Goal: Information Seeking & Learning: Learn about a topic

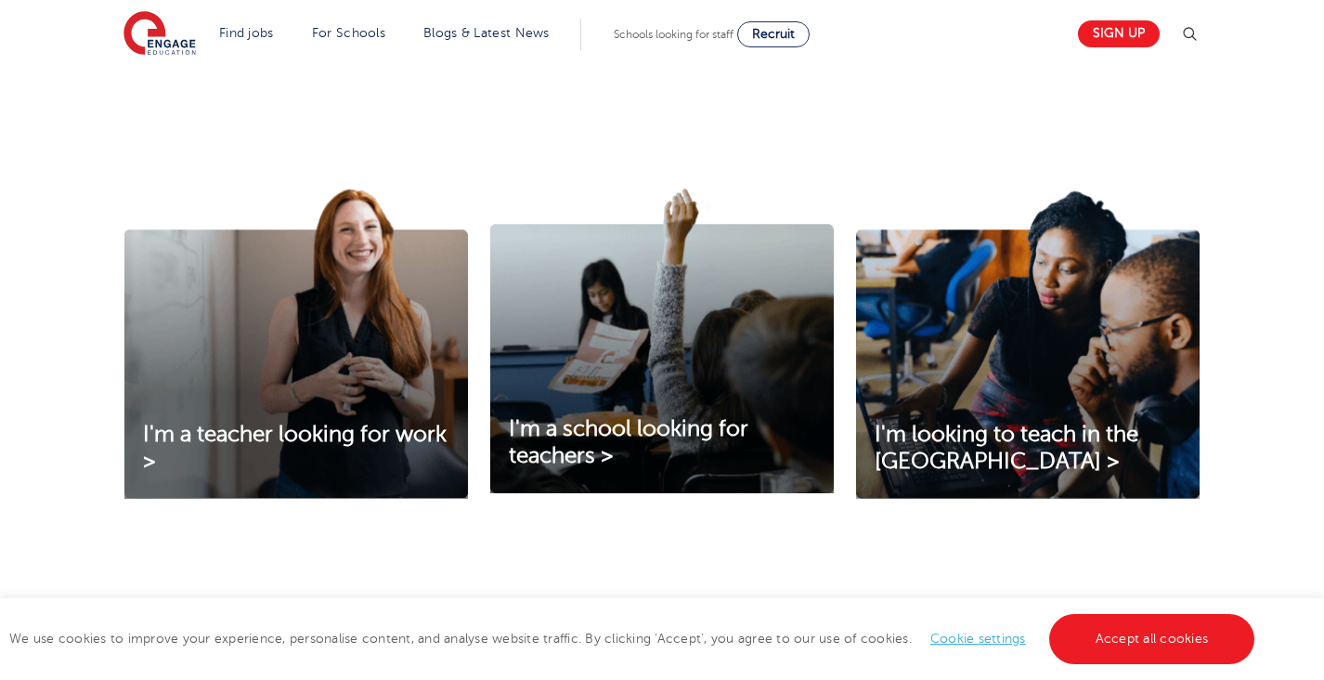
scroll to position [546, 0]
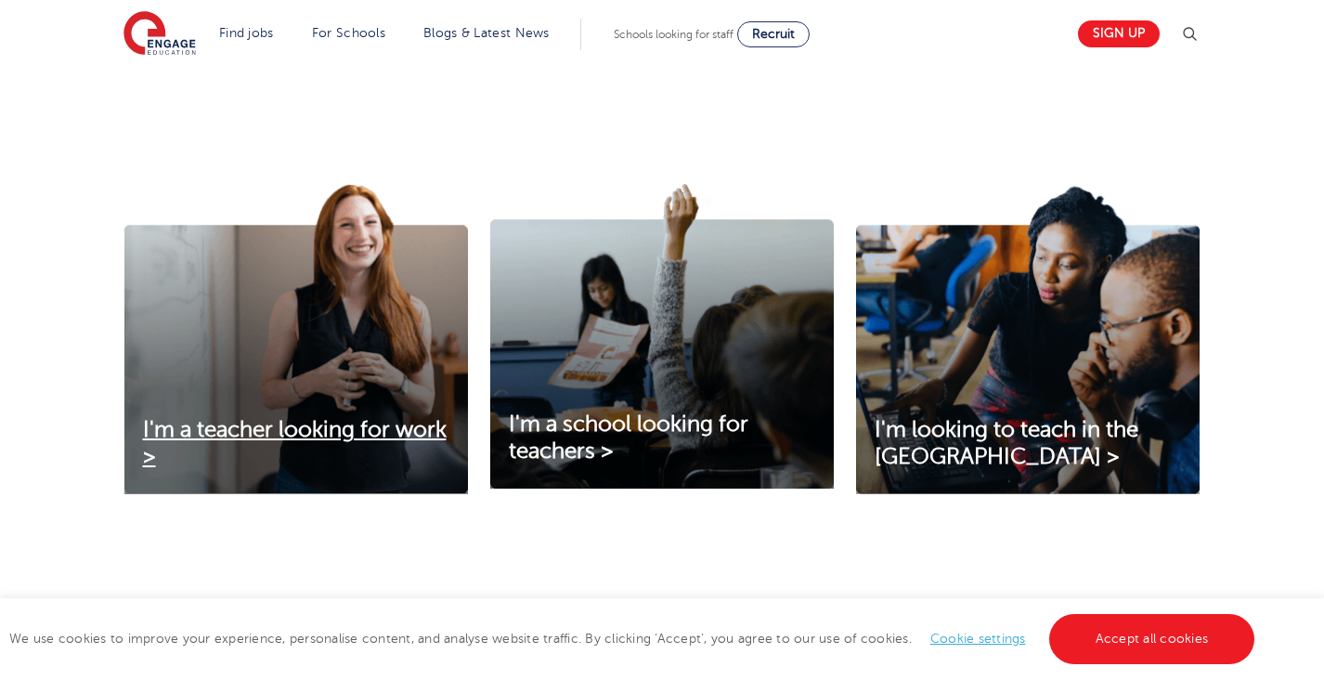
click at [182, 451] on span "I'm a teacher looking for work >" at bounding box center [295, 443] width 304 height 52
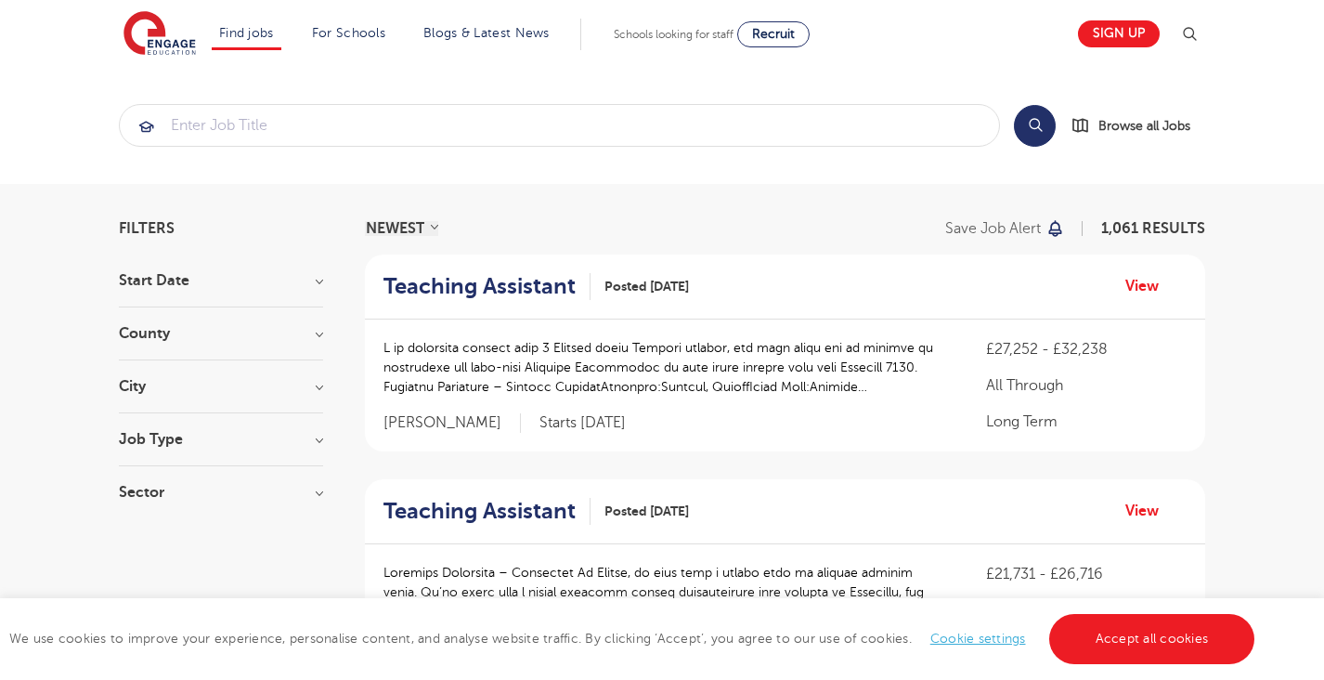
click at [154, 280] on h3 "Start Date" at bounding box center [221, 280] width 204 height 15
click at [147, 344] on label "October 80" at bounding box center [191, 347] width 88 height 24
click at [147, 344] on input "October 80" at bounding box center [153, 345] width 12 height 12
checkbox input "true"
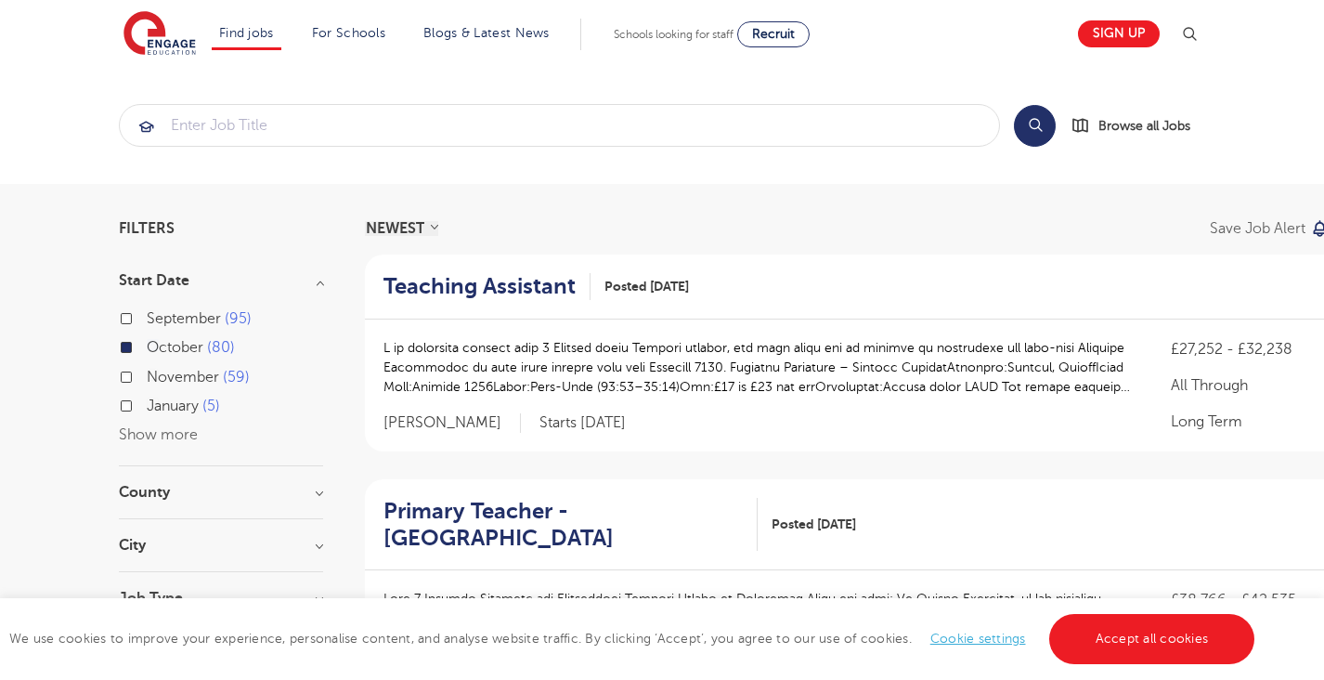
click at [301, 553] on div "City [GEOGRAPHIC_DATA] 6 Barking And Dagenham 4 [GEOGRAPHIC_DATA] 4 [PERSON_NAM…" at bounding box center [221, 555] width 204 height 34
click at [314, 545] on h3 "City" at bounding box center [221, 545] width 204 height 15
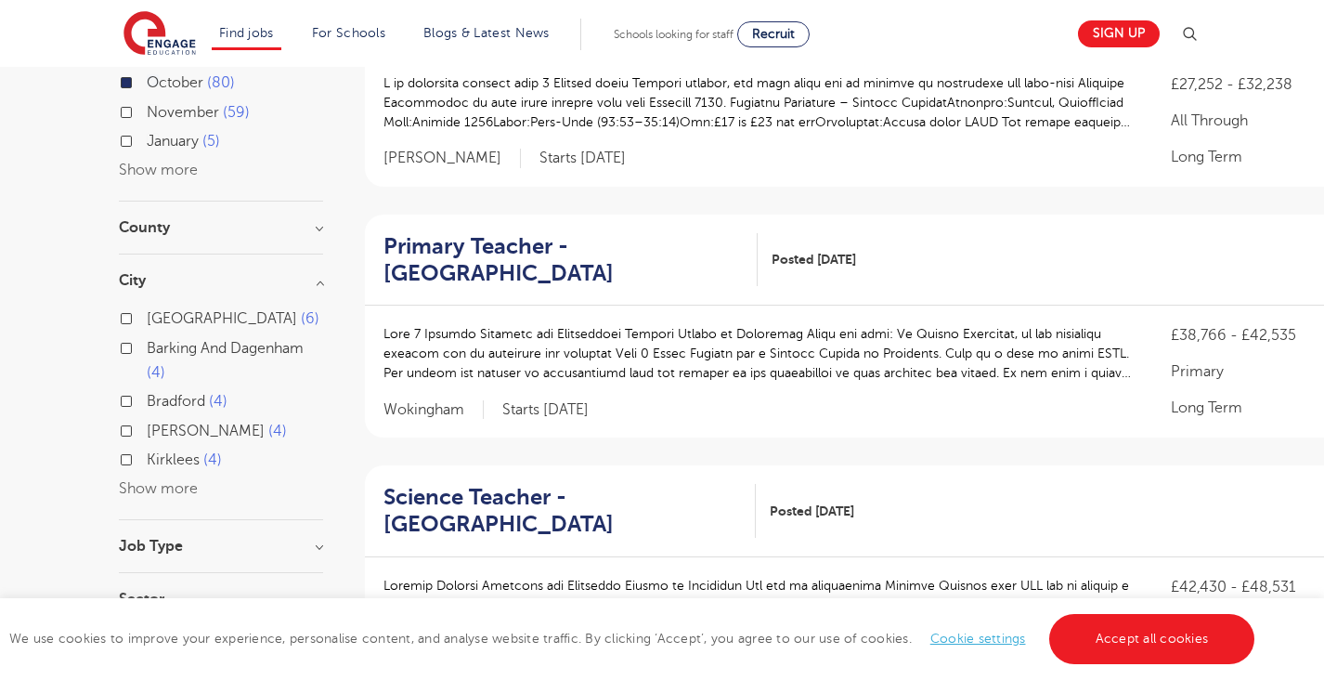
scroll to position [268, 0]
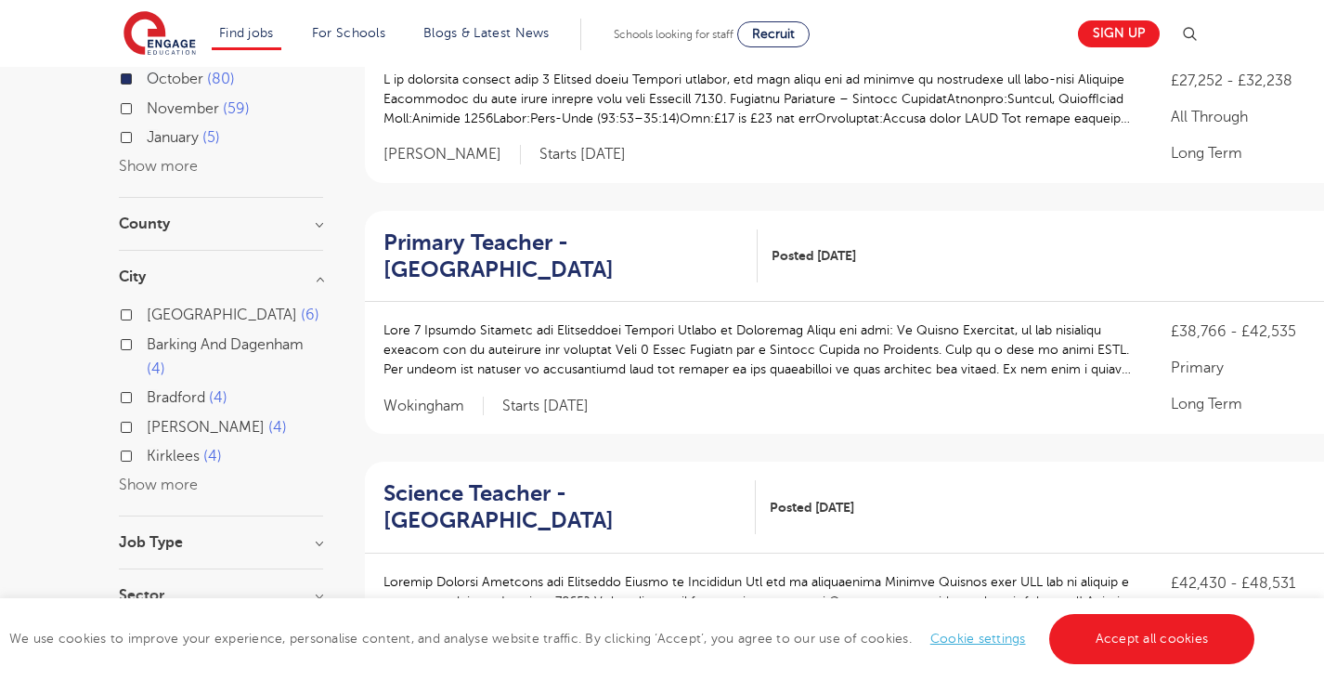
click at [147, 421] on label "Brent 4" at bounding box center [217, 427] width 140 height 24
click at [147, 421] on input "Brent 4" at bounding box center [153, 425] width 12 height 12
checkbox input "true"
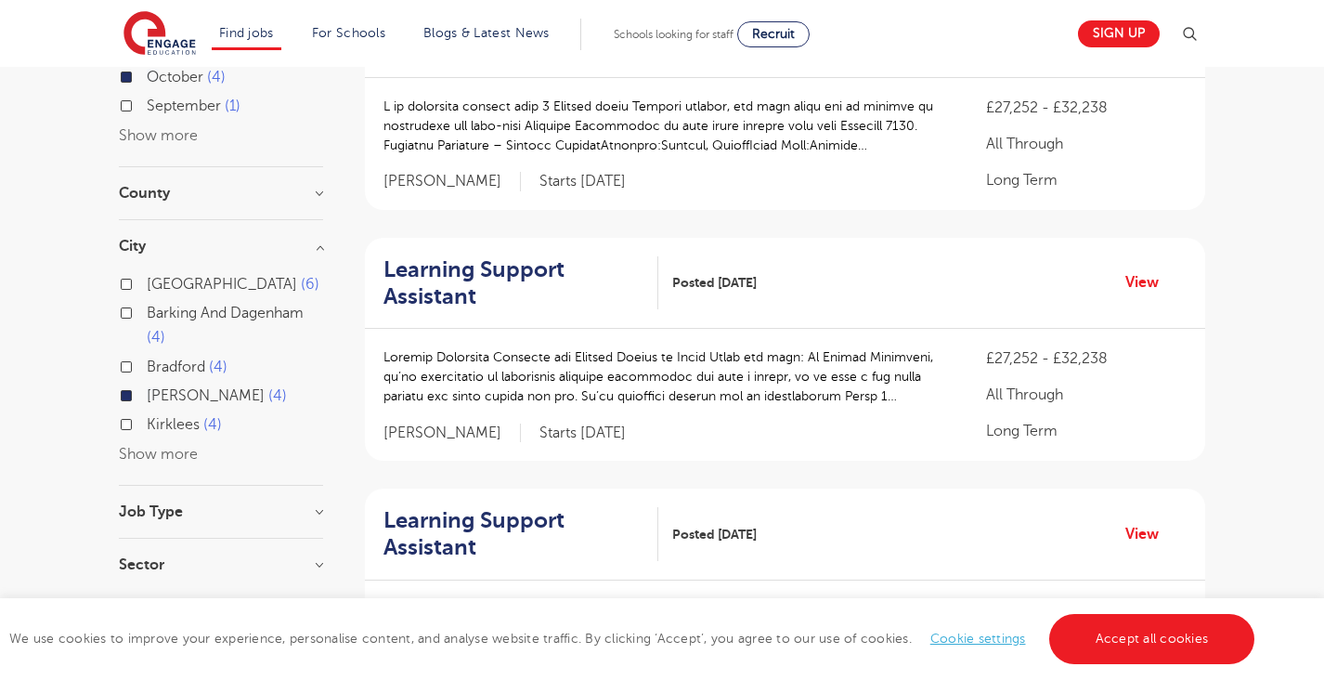
scroll to position [230, 0]
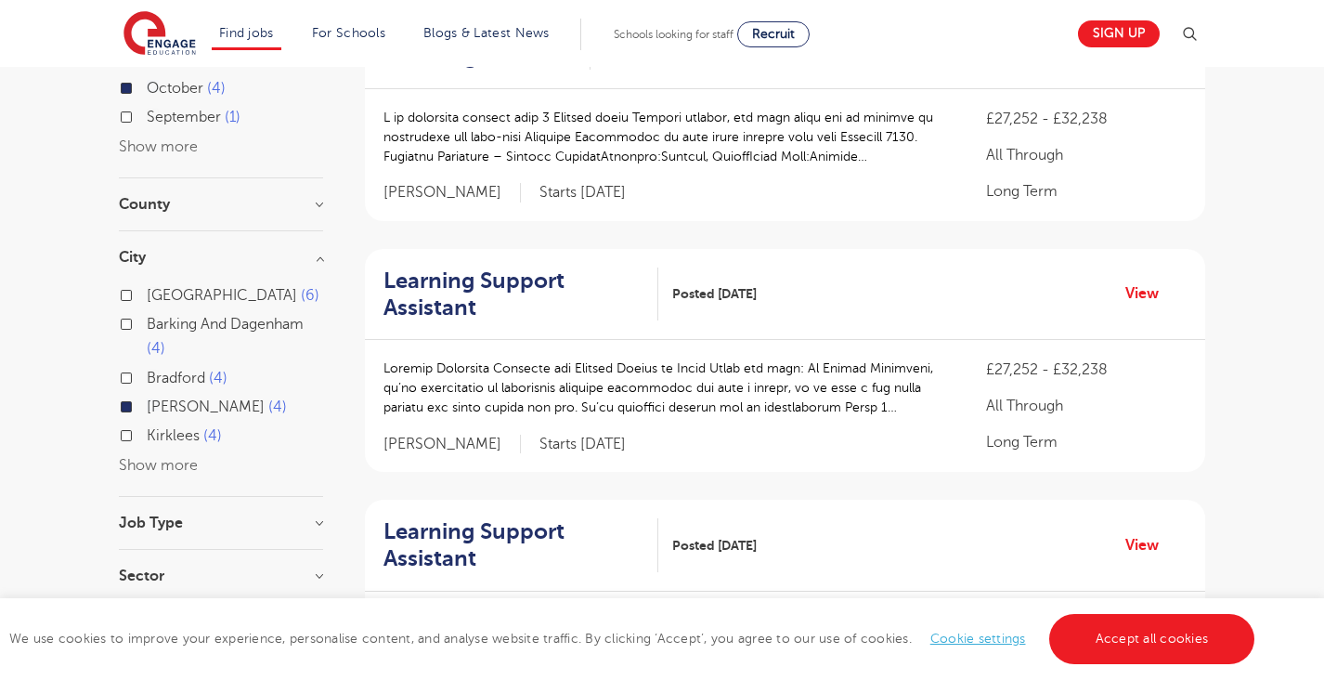
click at [142, 457] on button "Show more" at bounding box center [158, 465] width 79 height 17
click at [147, 402] on label "Brent 4" at bounding box center [217, 407] width 140 height 24
click at [147, 402] on input "Brent 4" at bounding box center [153, 404] width 12 height 12
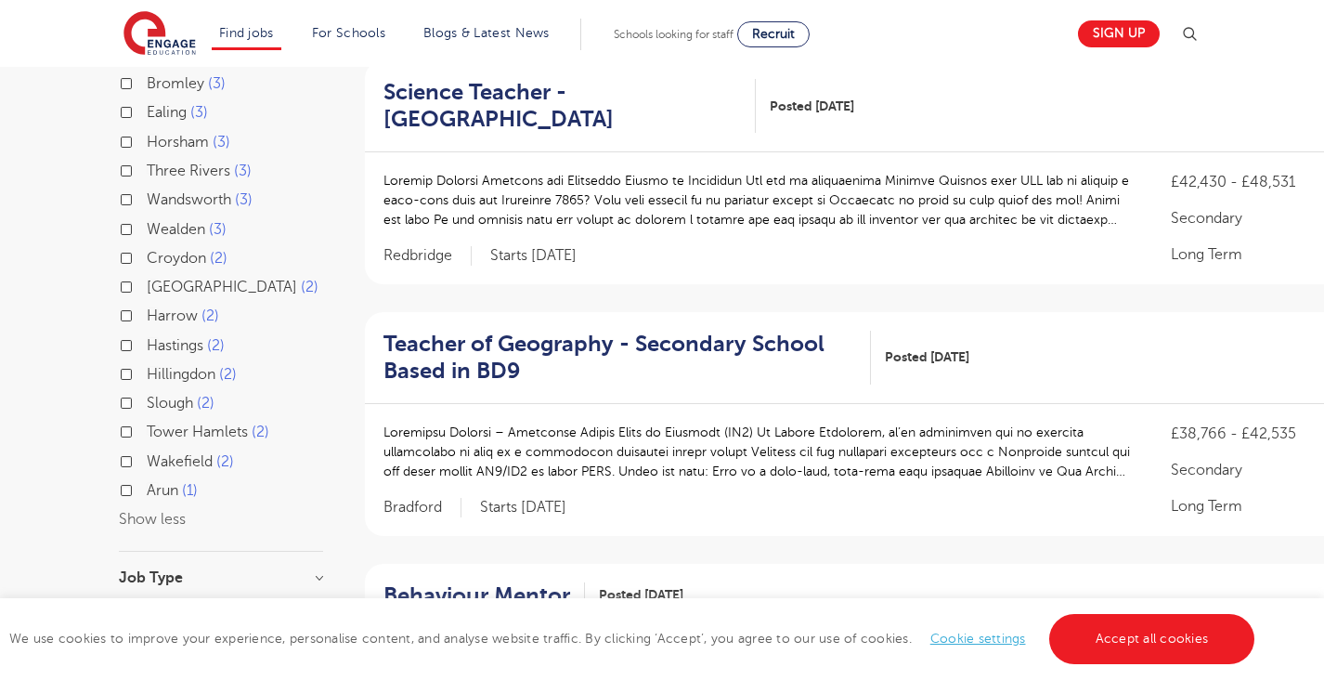
scroll to position [670, 0]
click at [147, 422] on label "Tower Hamlets 2" at bounding box center [208, 431] width 123 height 24
click at [147, 422] on input "Tower Hamlets 2" at bounding box center [153, 428] width 12 height 12
checkbox input "true"
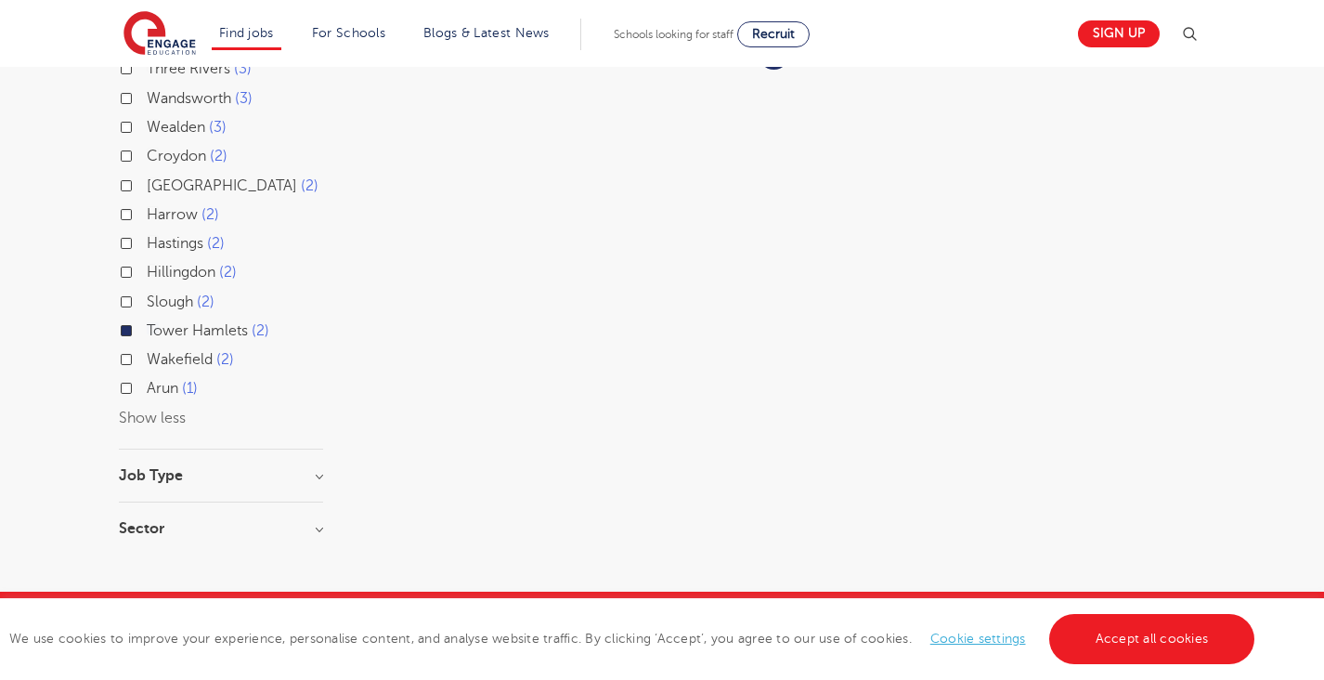
scroll to position [715, 0]
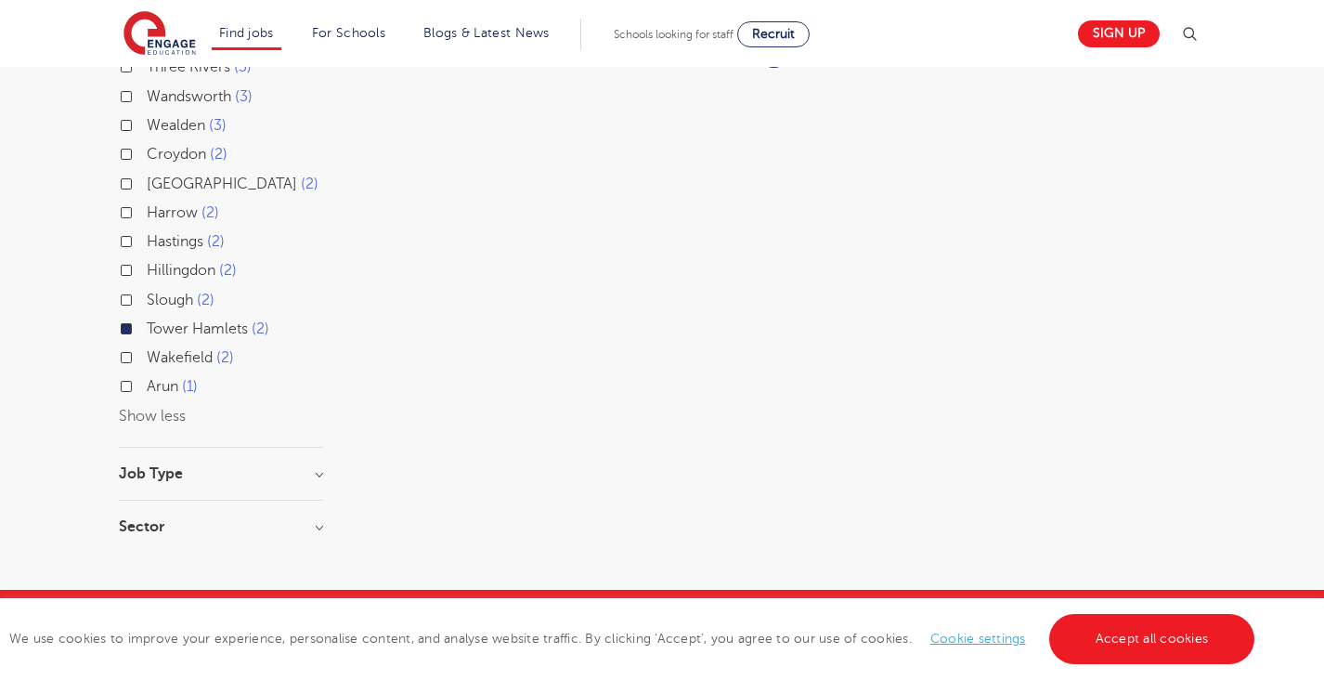
click at [309, 466] on h3 "Job Type" at bounding box center [221, 473] width 204 height 15
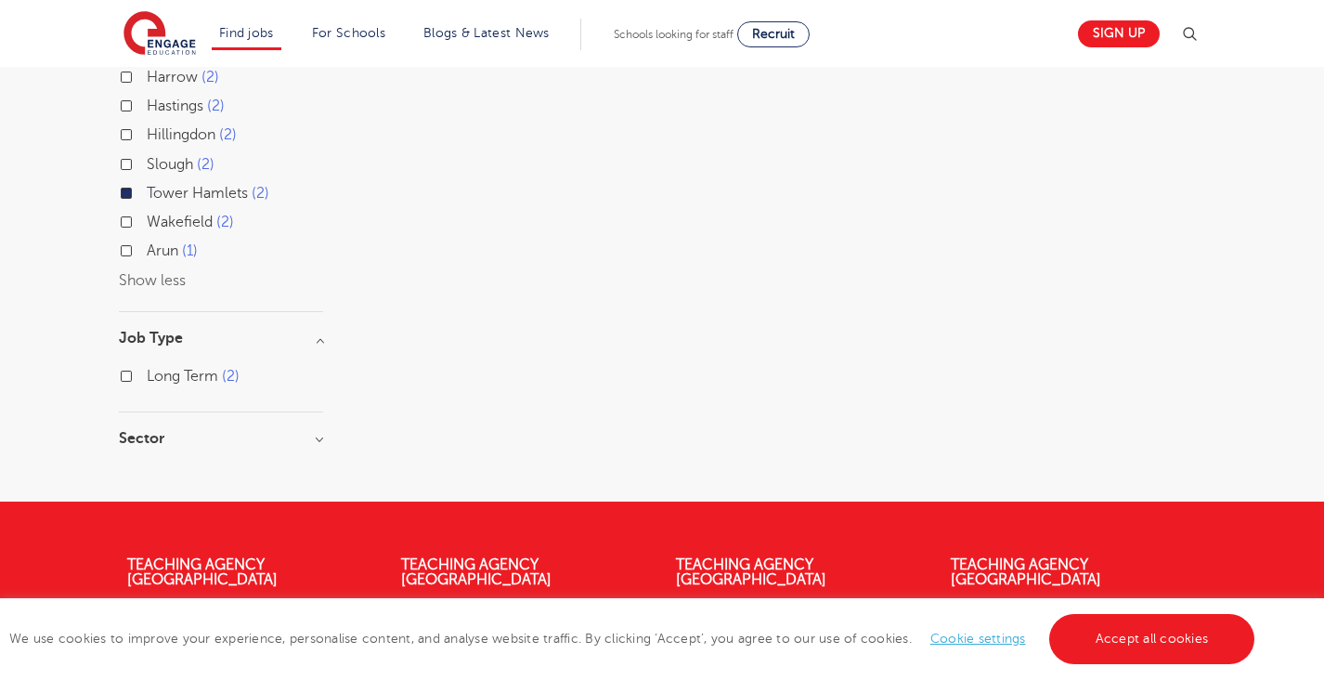
scroll to position [872, 0]
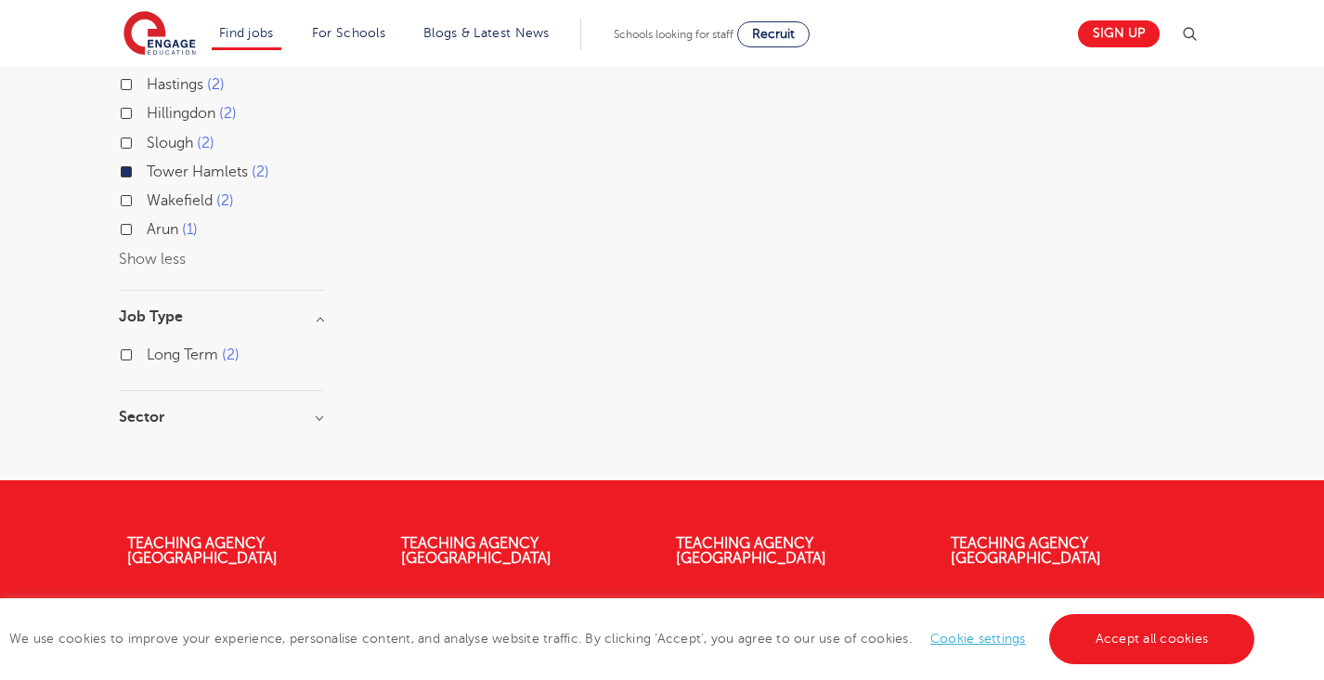
click at [313, 409] on h3 "Sector" at bounding box center [221, 416] width 204 height 15
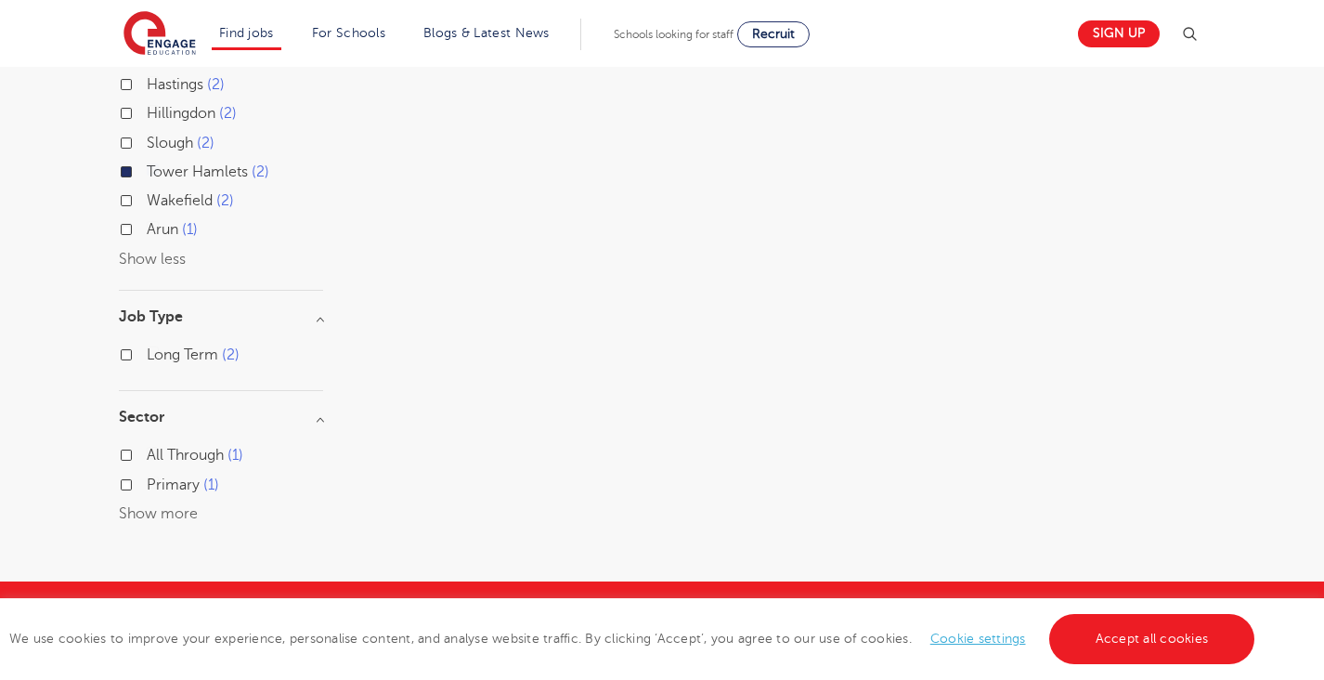
click at [147, 474] on label "Primary 1" at bounding box center [183, 485] width 72 height 24
click at [147, 476] on input "Primary 1" at bounding box center [153, 482] width 12 height 12
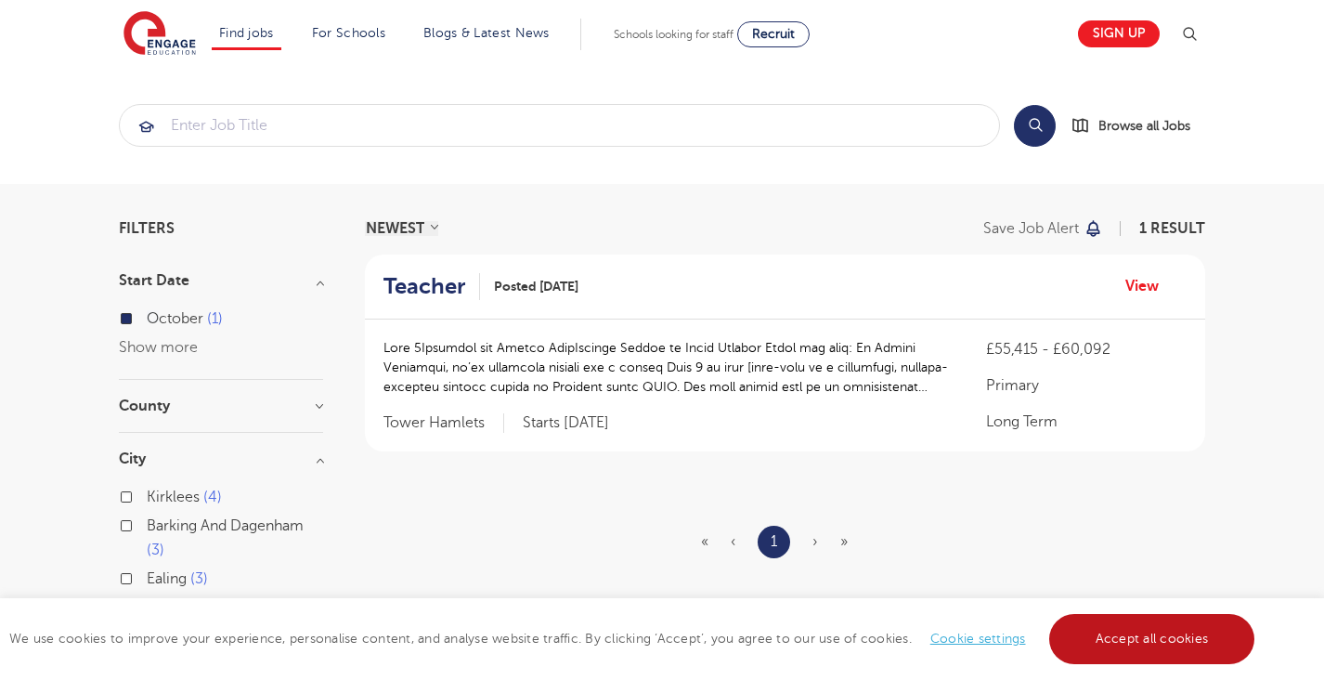
click at [1128, 648] on link "Accept all cookies" at bounding box center [1152, 639] width 206 height 50
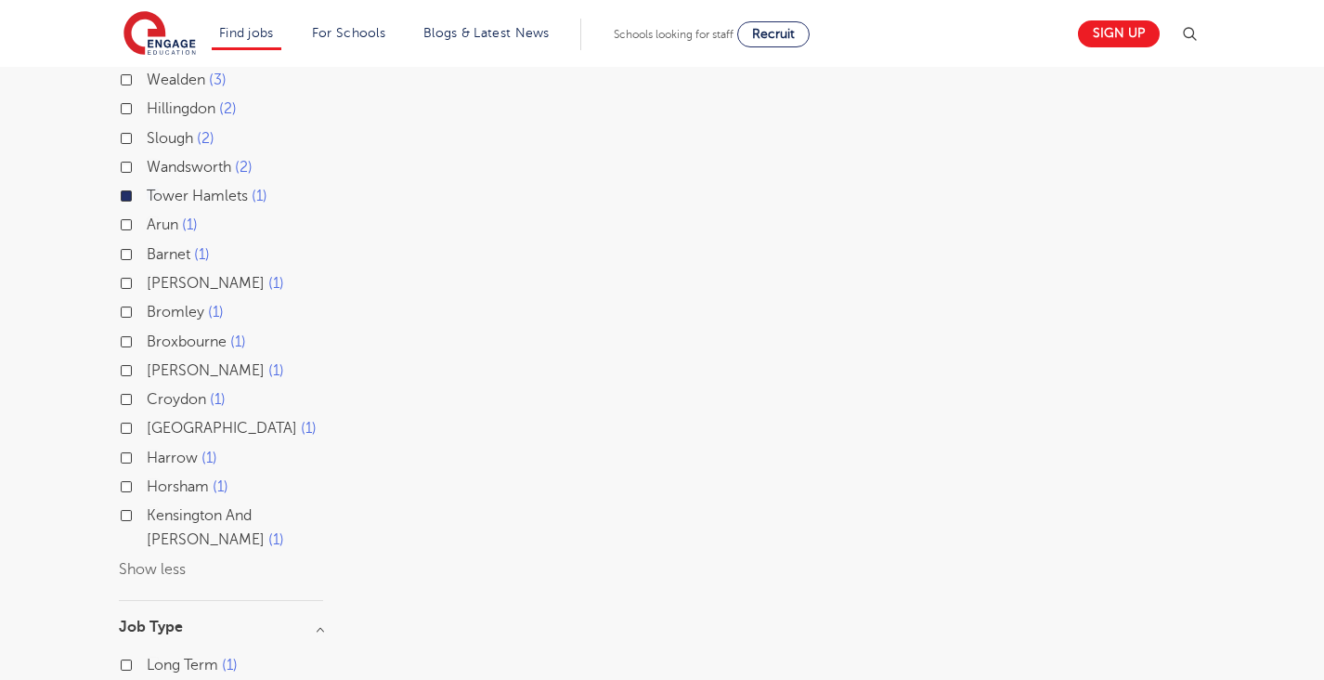
scroll to position [559, 0]
click at [268, 530] on span "1" at bounding box center [276, 537] width 16 height 17
click at [153, 517] on input "Kensington And Chelsea 1" at bounding box center [153, 511] width 12 height 12
checkbox input "true"
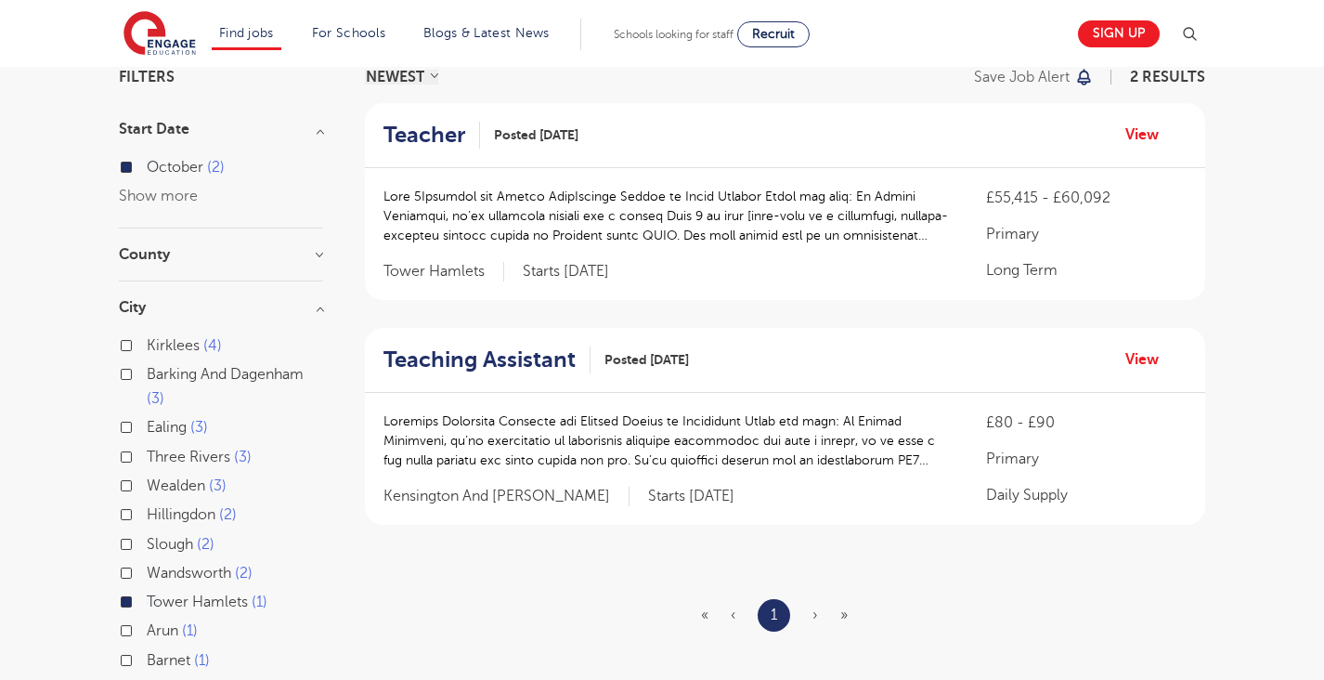
scroll to position [55, 0]
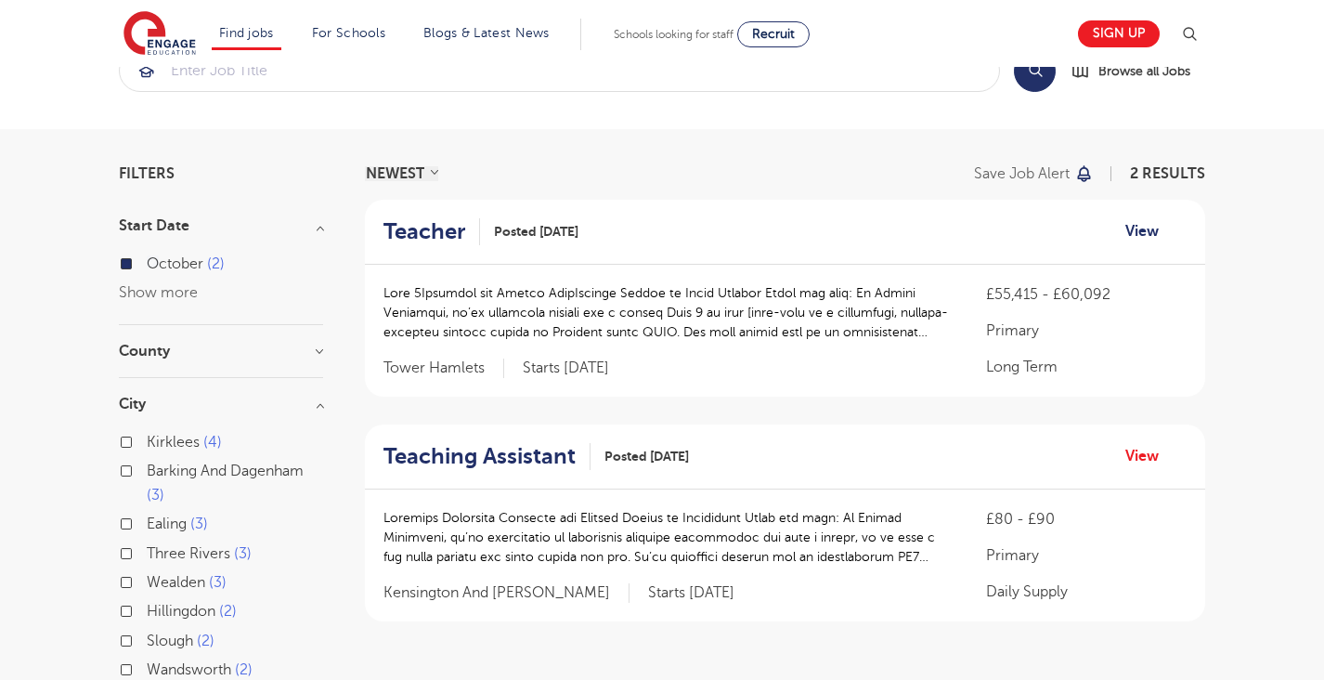
click at [1136, 231] on link "View" at bounding box center [1148, 231] width 47 height 24
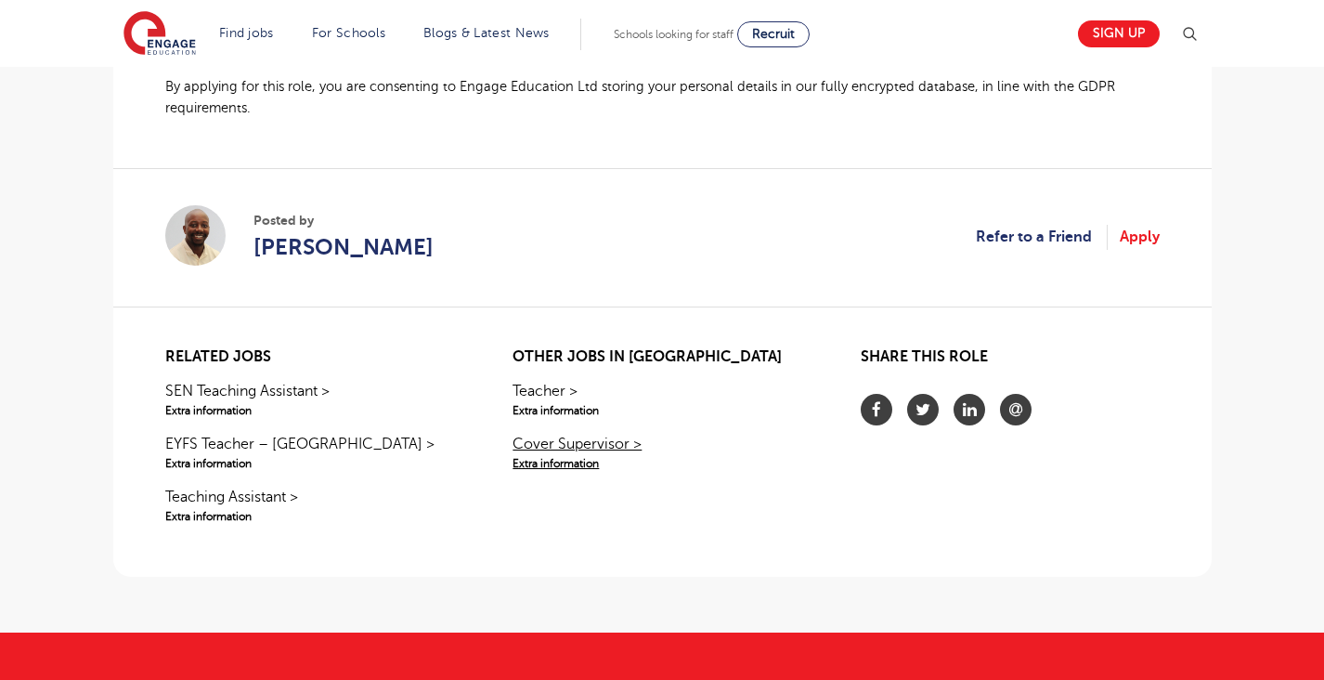
scroll to position [1461, 0]
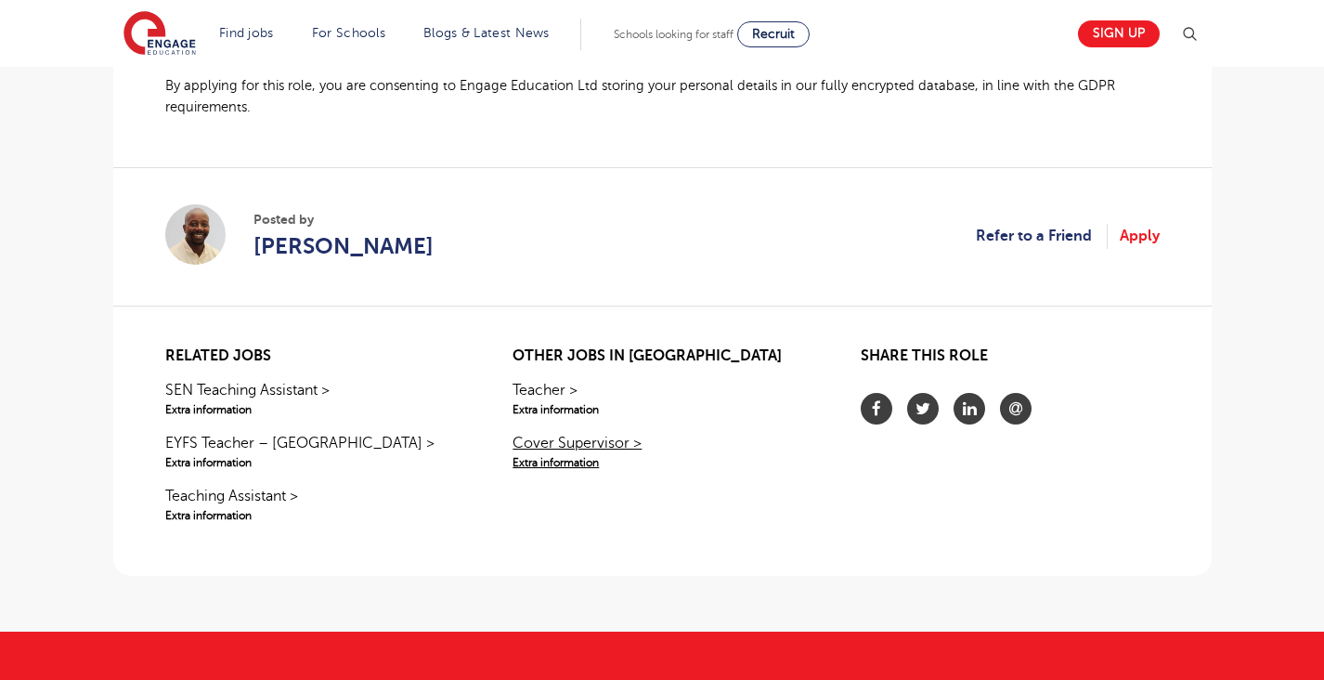
click at [578, 439] on link "Cover Supervisor > Extra information" at bounding box center [662, 451] width 298 height 39
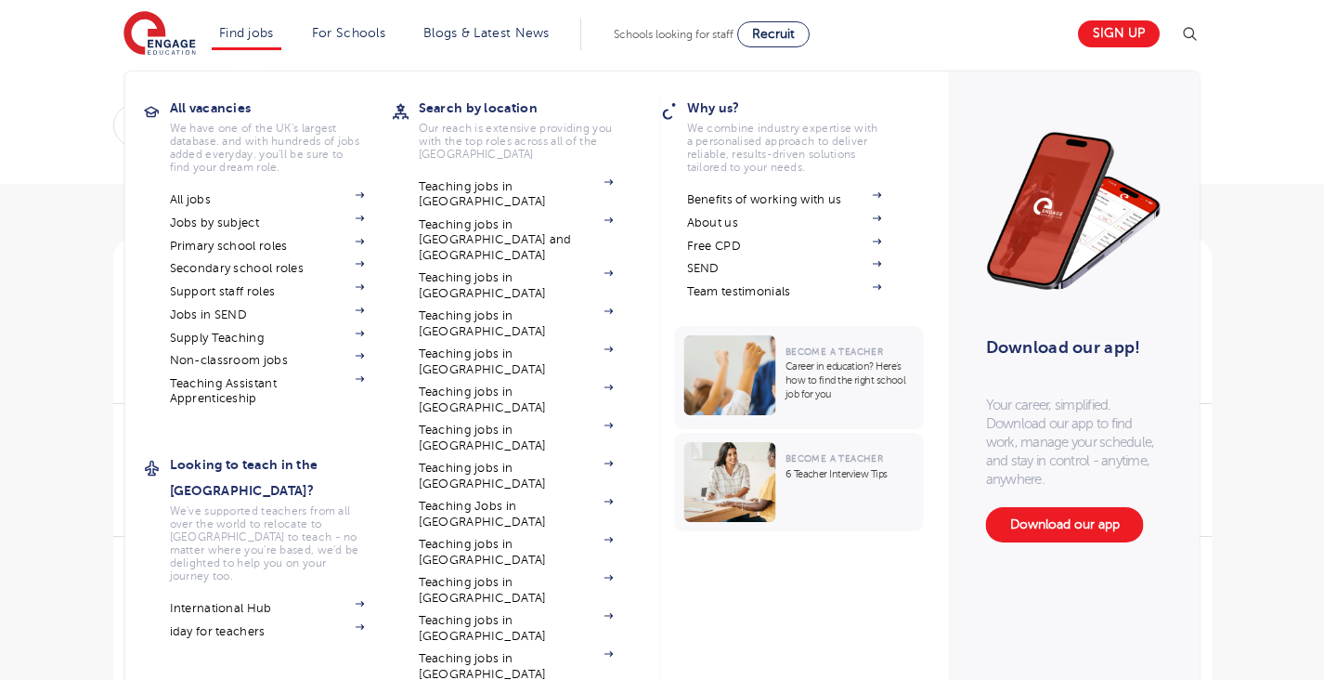
click at [230, 37] on link "Find jobs" at bounding box center [246, 33] width 55 height 14
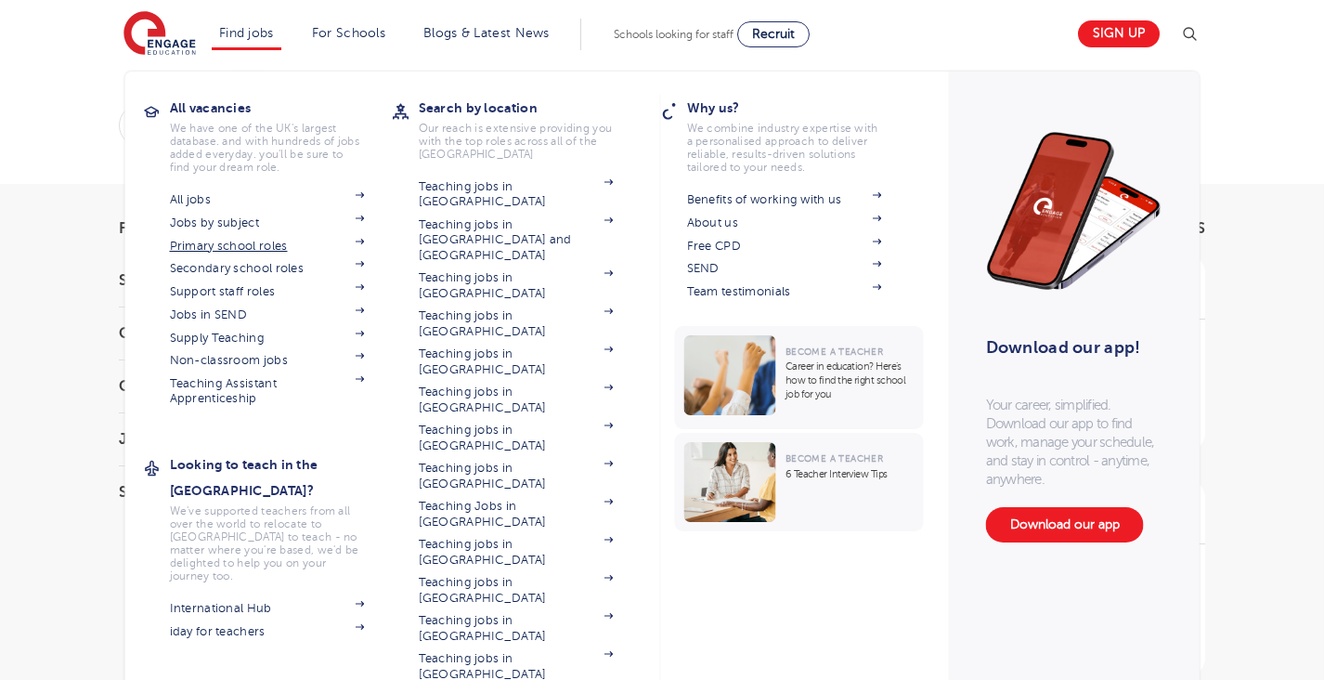
click at [191, 242] on link "Primary school roles" at bounding box center [267, 246] width 195 height 15
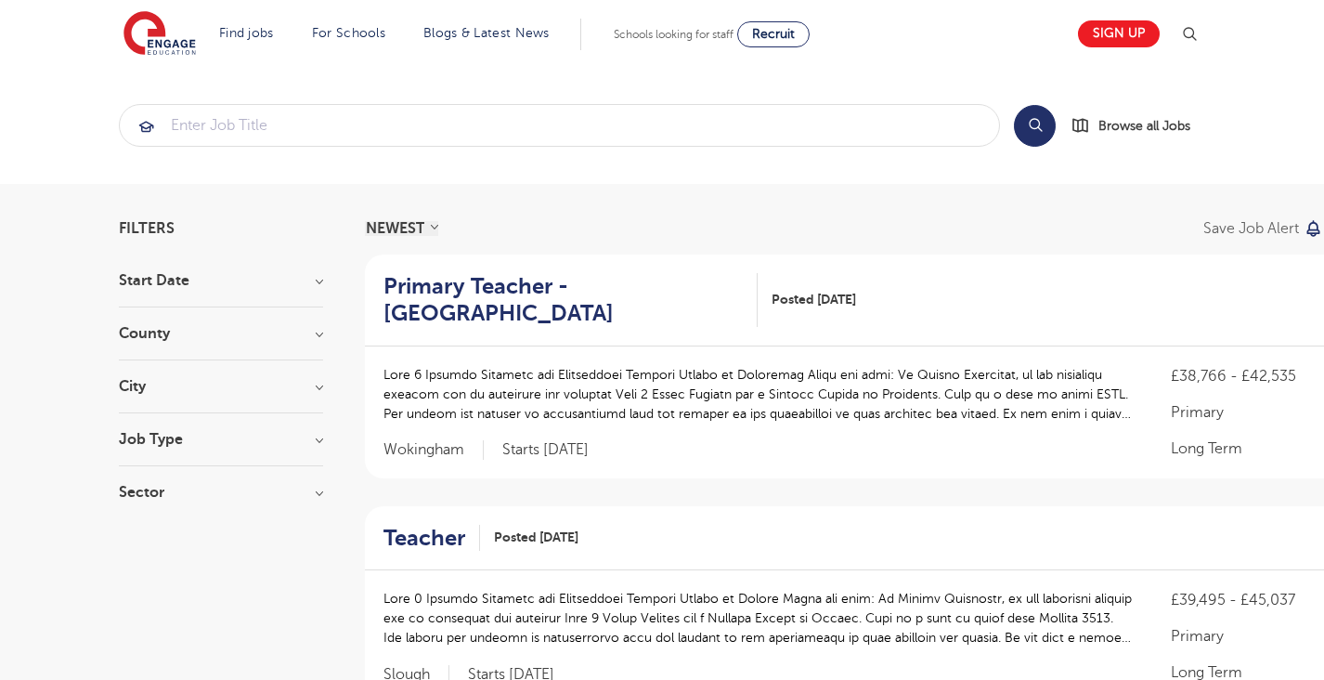
click at [318, 436] on h3 "Job Type" at bounding box center [221, 439] width 204 height 15
click at [147, 533] on label "Daily Supply 23" at bounding box center [202, 536] width 111 height 24
click at [147, 533] on input "Daily Supply 23" at bounding box center [153, 533] width 12 height 12
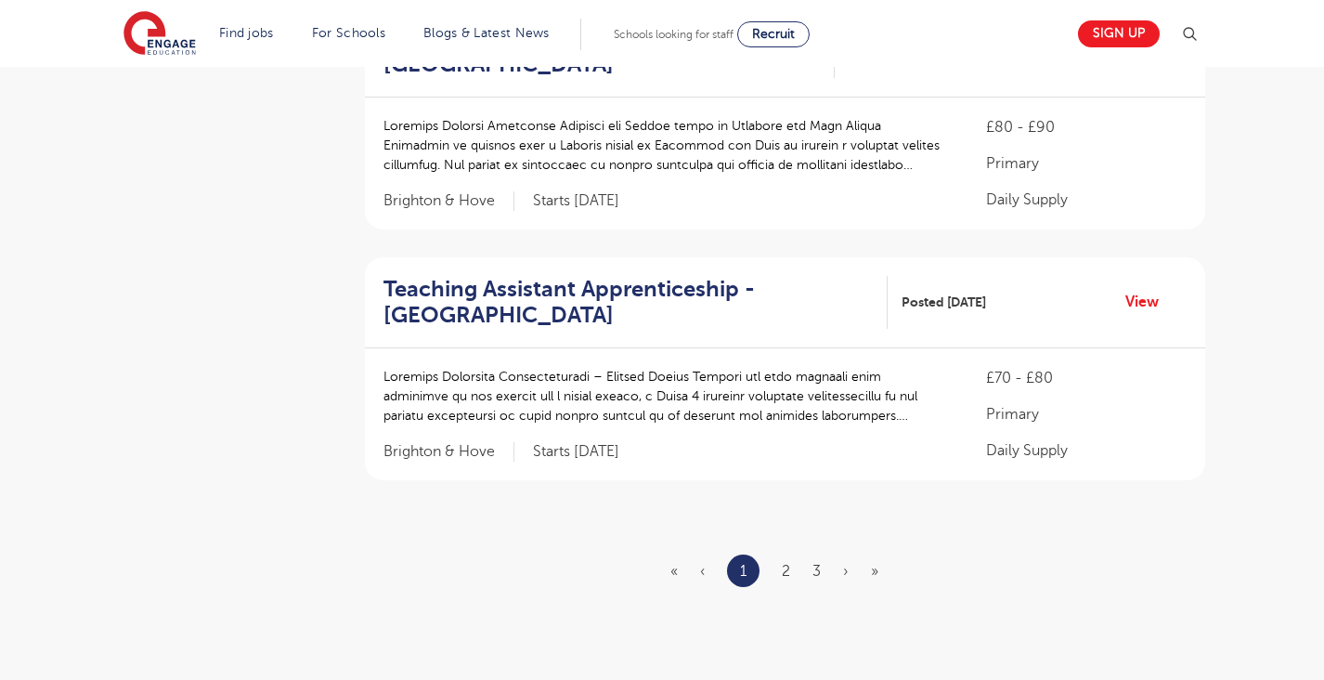
scroll to position [2100, 0]
click at [785, 561] on link "2" at bounding box center [786, 569] width 8 height 17
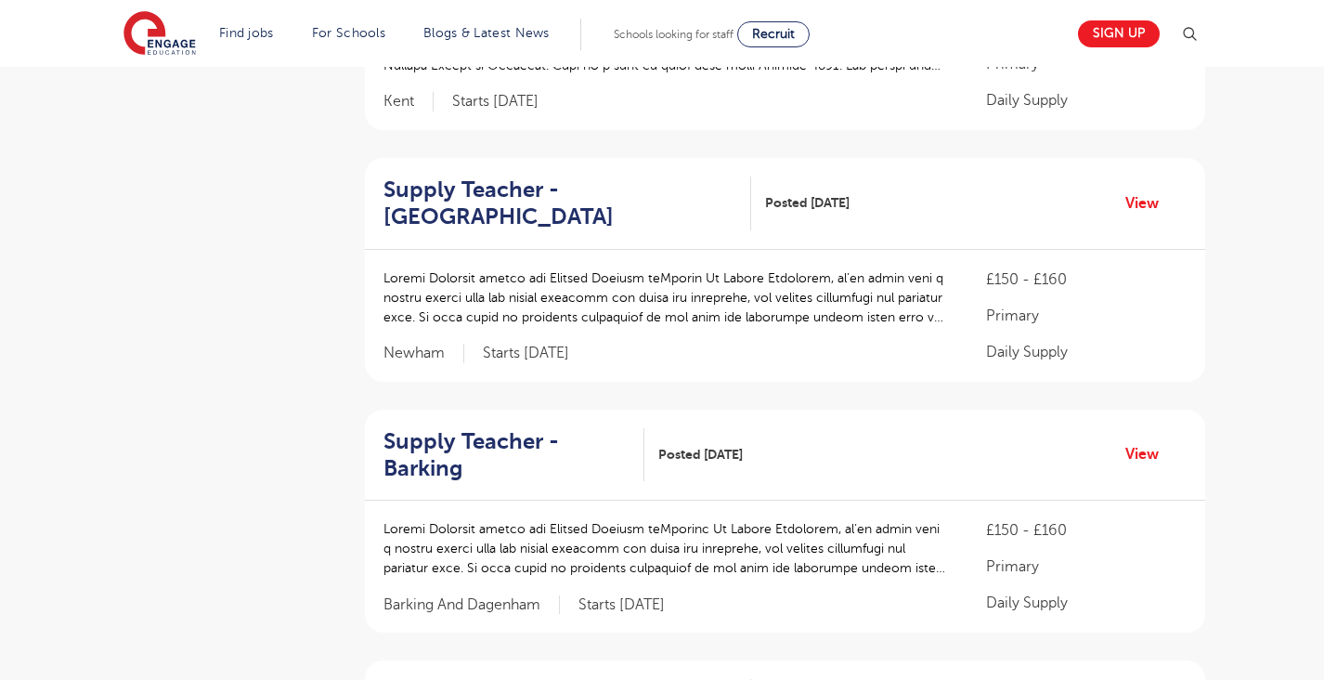
scroll to position [1652, 0]
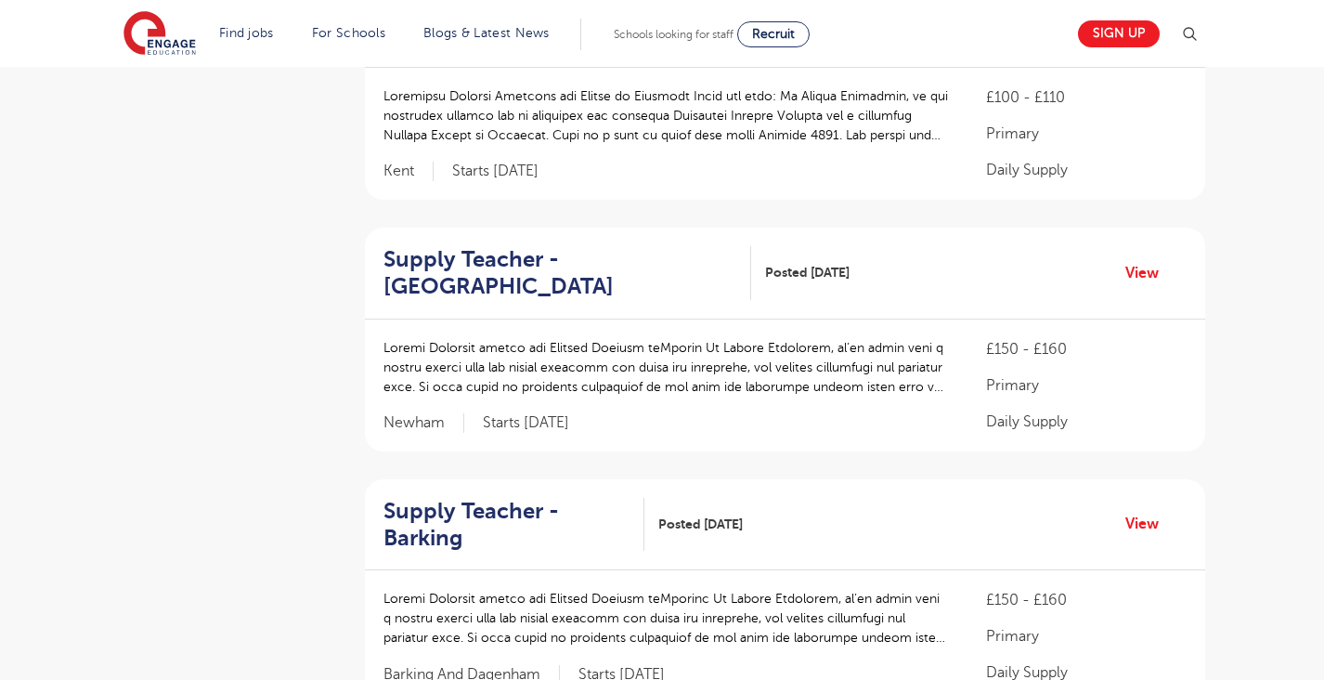
click at [440, 246] on h2 "Supply Teacher - Newham" at bounding box center [559, 273] width 353 height 54
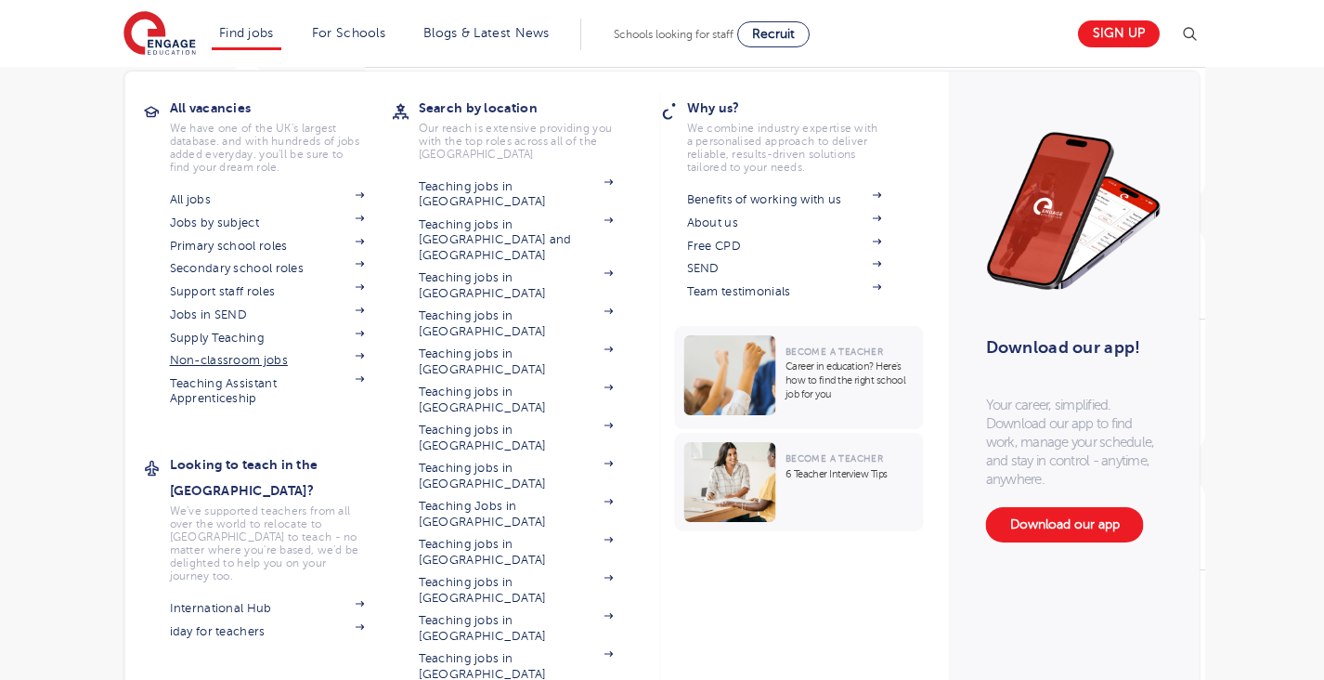
click at [196, 357] on link "Non-classroom jobs" at bounding box center [267, 360] width 195 height 15
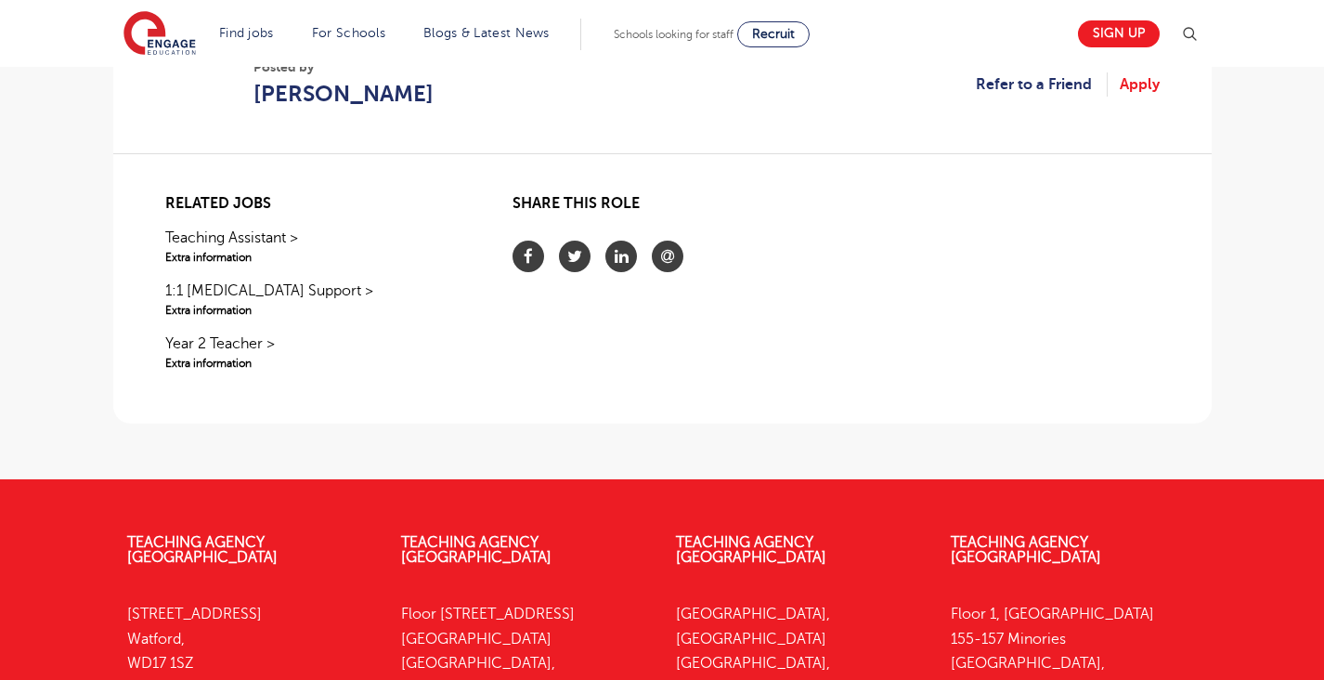
scroll to position [1778, 0]
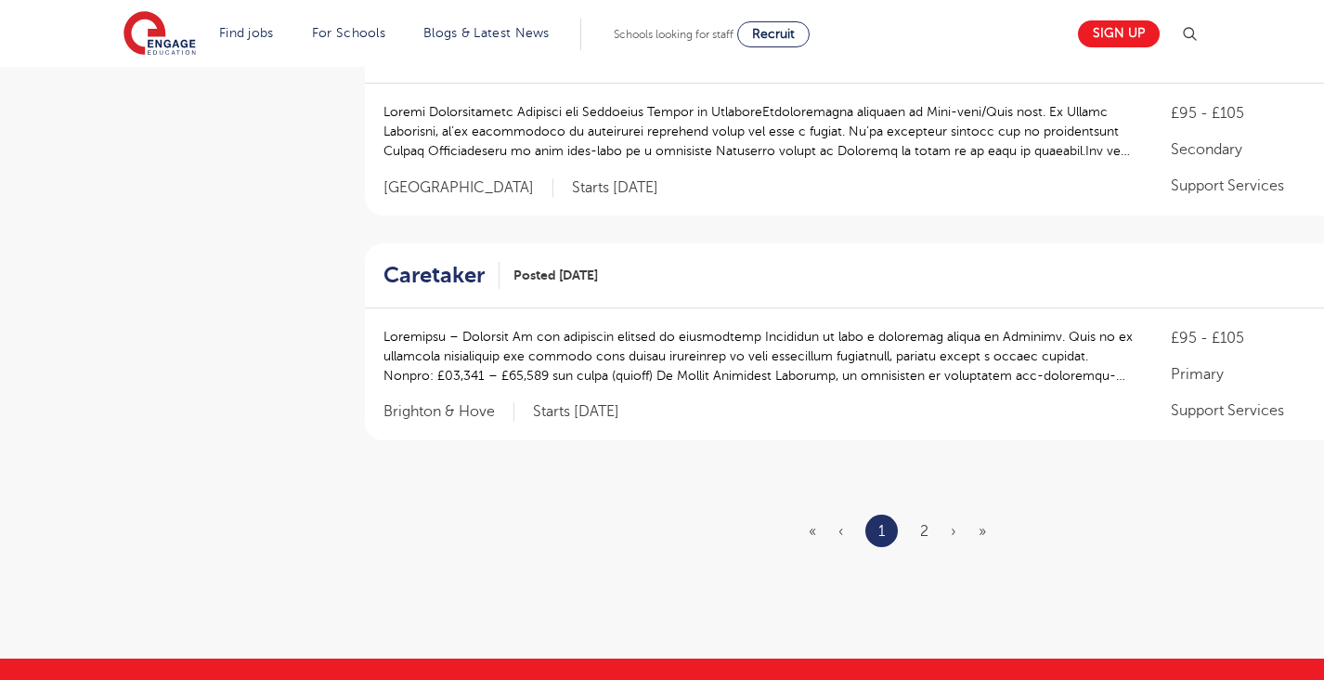
scroll to position [2139, 0]
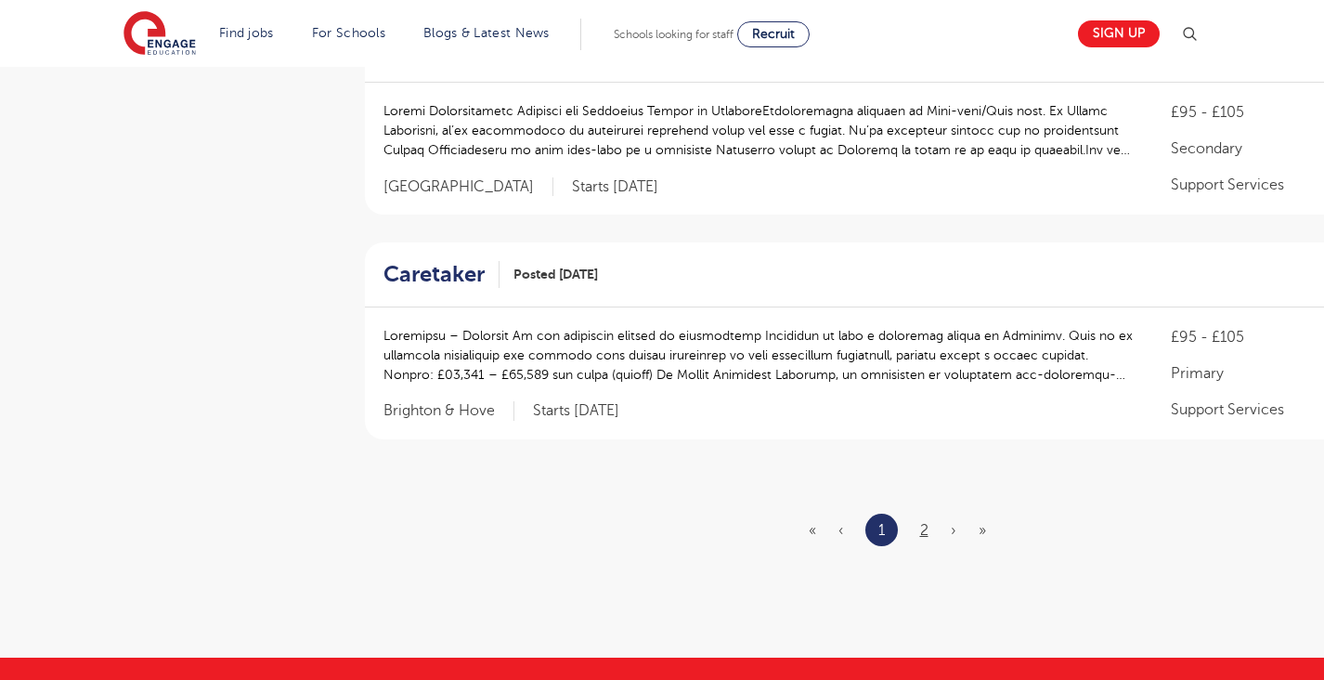
click at [923, 522] on link "2" at bounding box center [924, 530] width 8 height 17
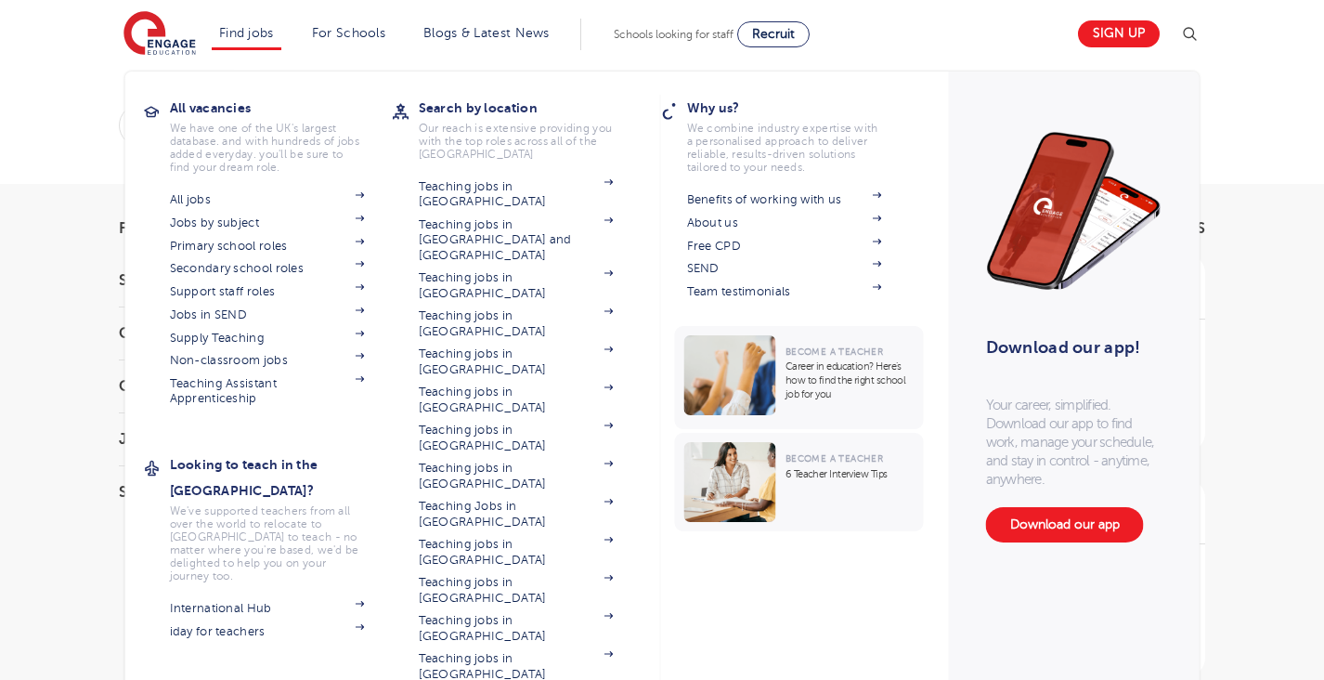
click at [232, 26] on link "Find jobs" at bounding box center [246, 33] width 55 height 14
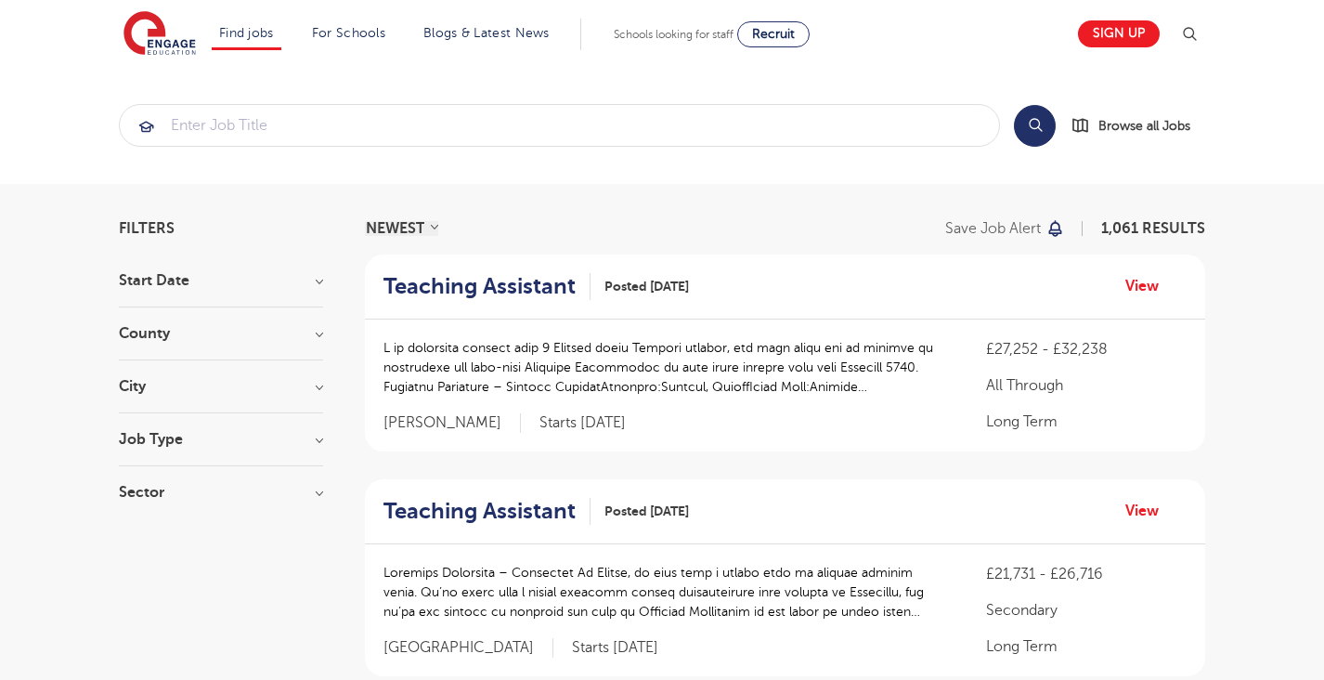
click at [154, 31] on img at bounding box center [159, 34] width 72 height 46
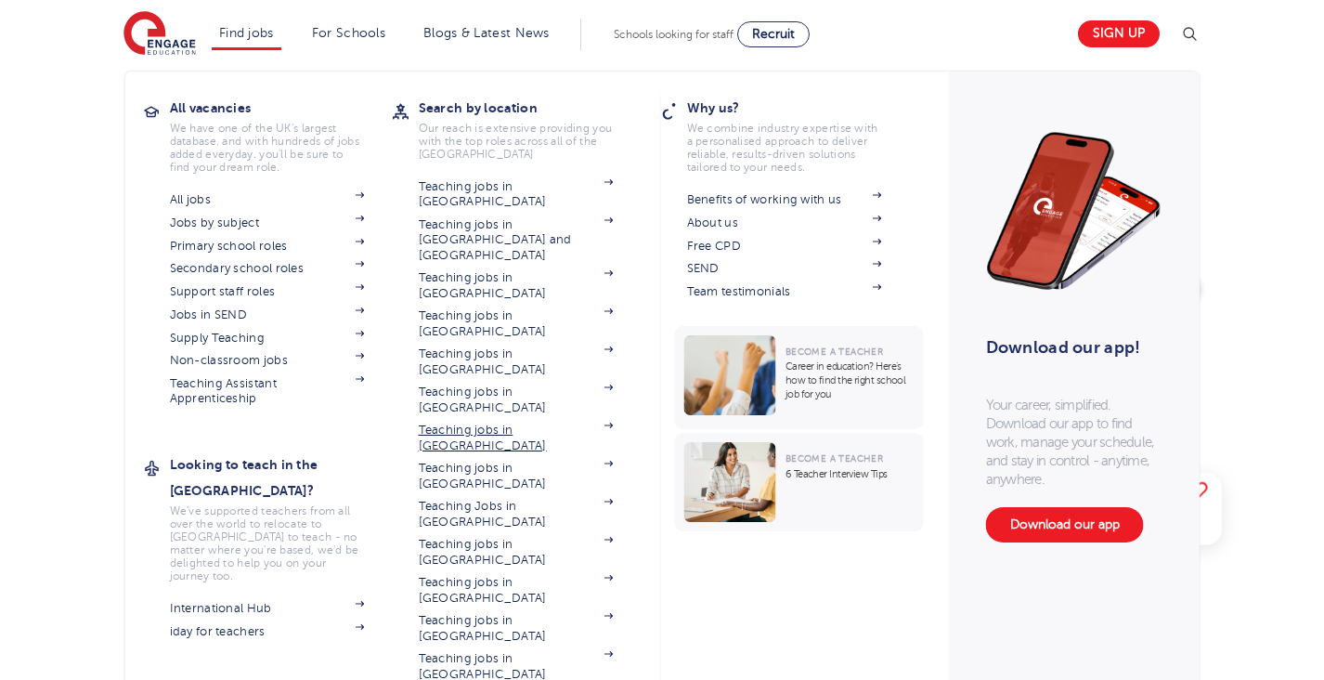
click at [514, 422] on link "Teaching jobs in [GEOGRAPHIC_DATA]" at bounding box center [516, 437] width 195 height 31
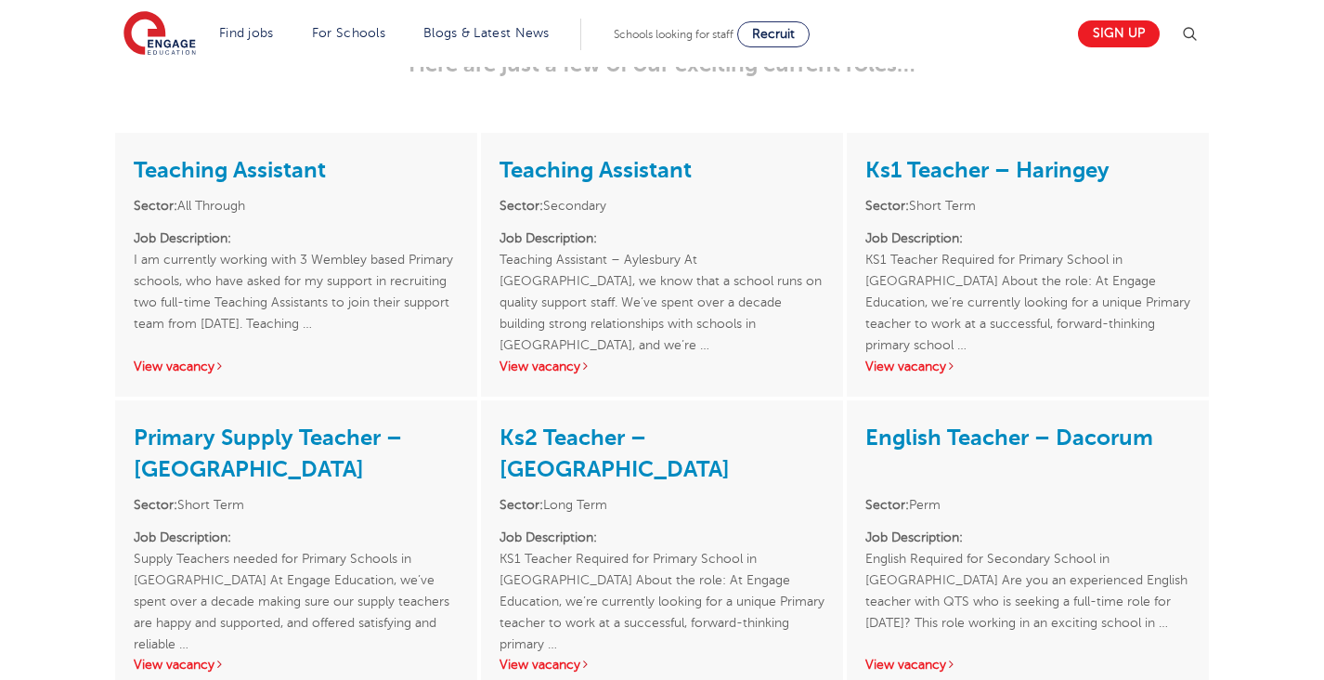
scroll to position [2654, 0]
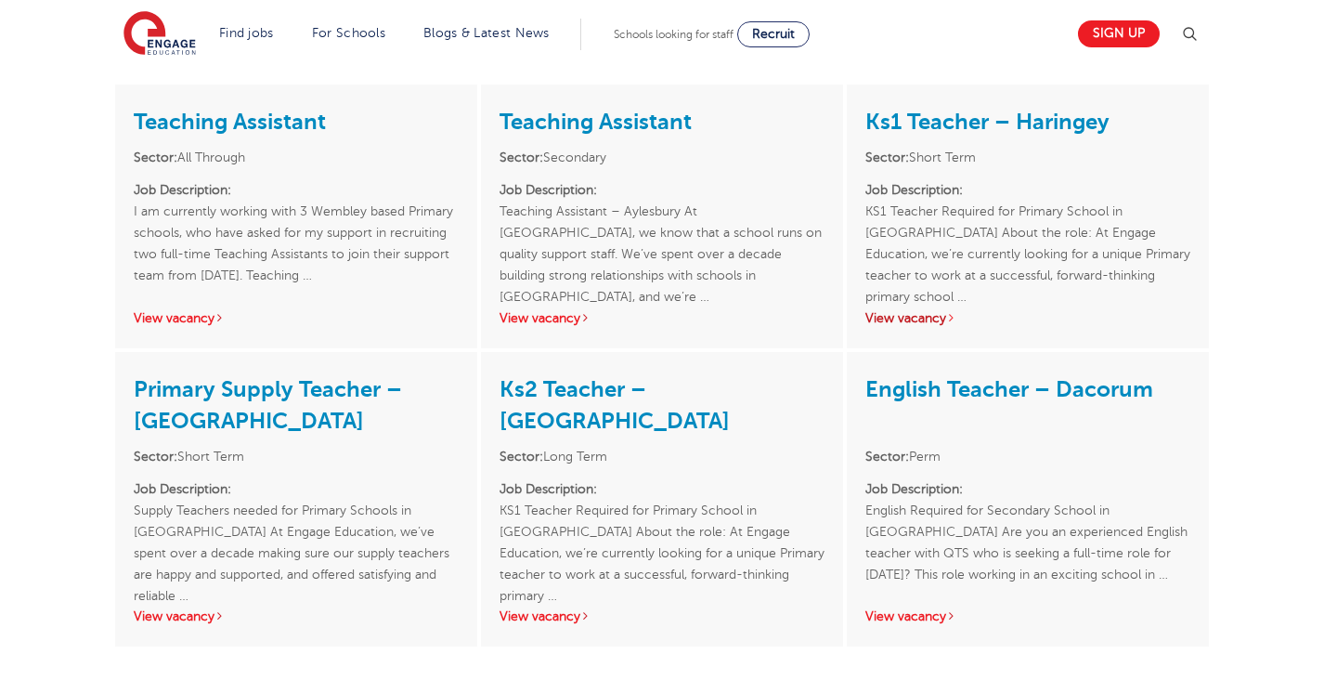
click at [933, 325] on link "View vacancy" at bounding box center [910, 318] width 91 height 14
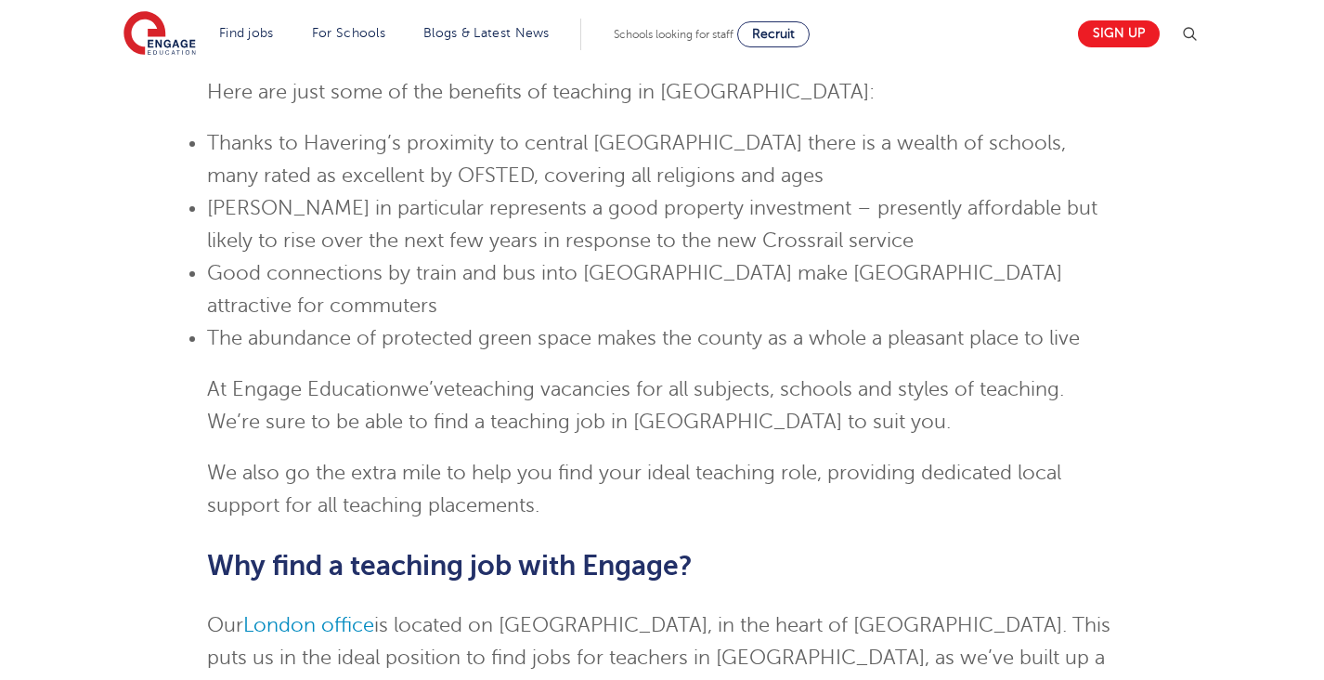
scroll to position [2045, 0]
